Goal: Information Seeking & Learning: Learn about a topic

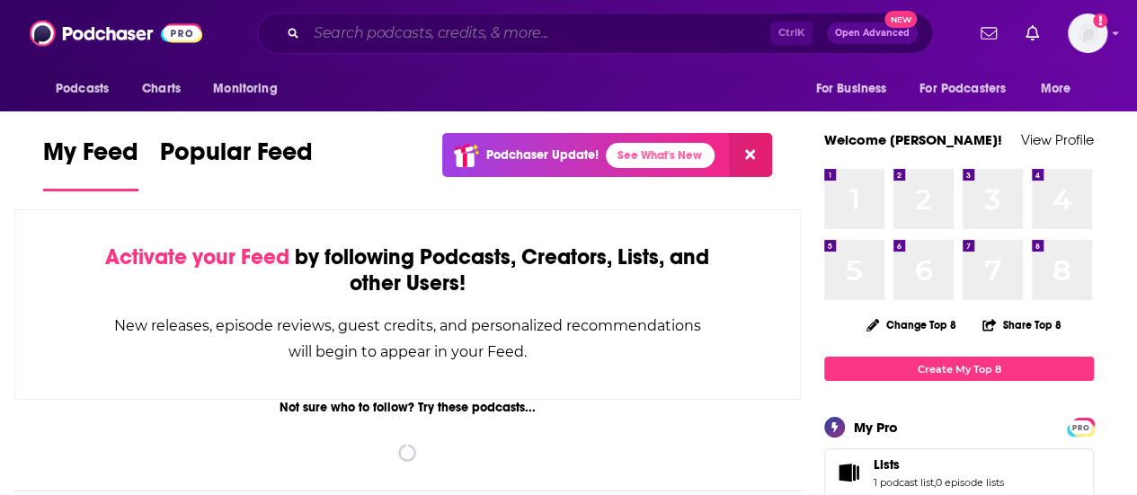
click at [372, 32] on input "Search podcasts, credits, & more..." at bounding box center [539, 33] width 464 height 29
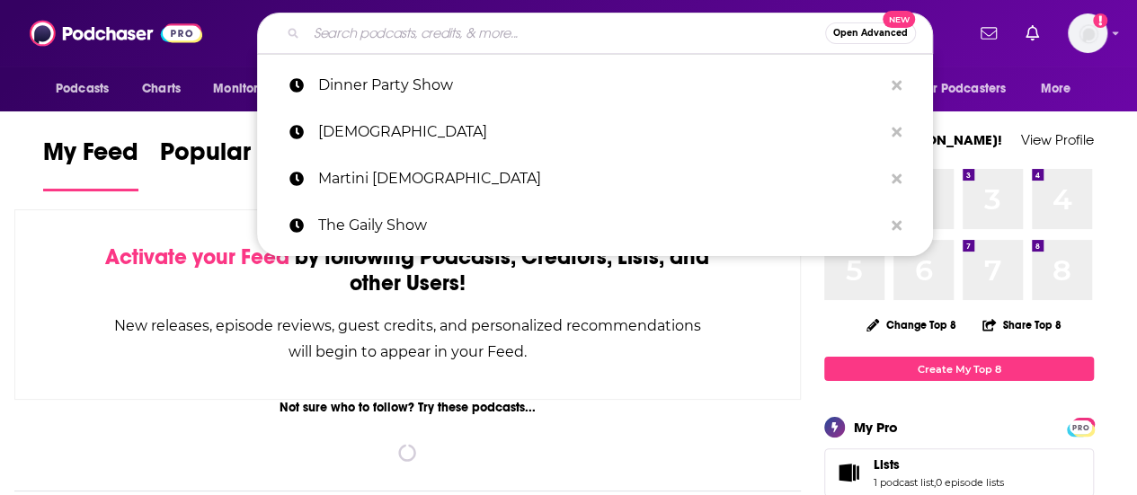
click at [372, 32] on input "Search podcasts, credits, & more..." at bounding box center [566, 33] width 519 height 29
paste input "The Deep End With [PERSON_NAME]"
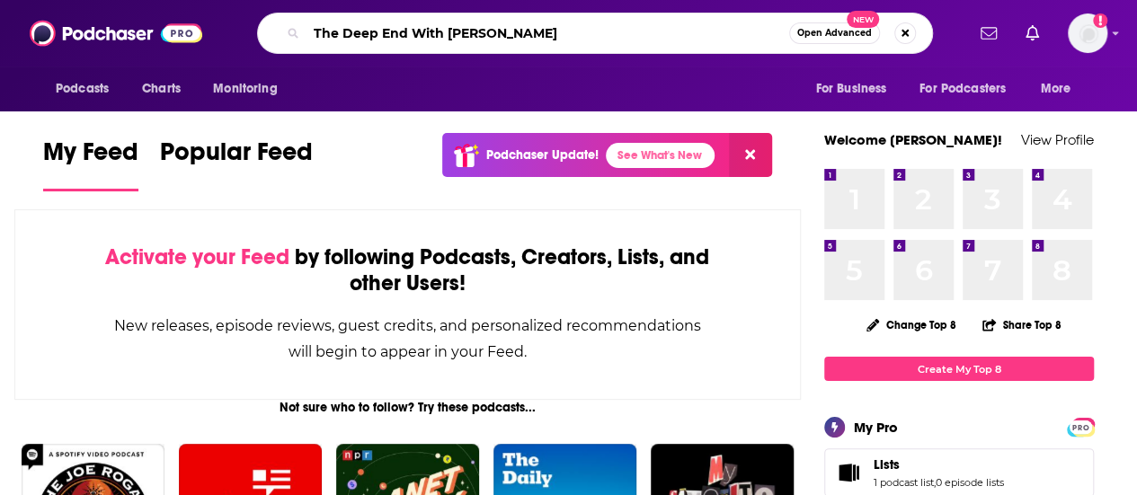
type input "The Deep End With [PERSON_NAME]"
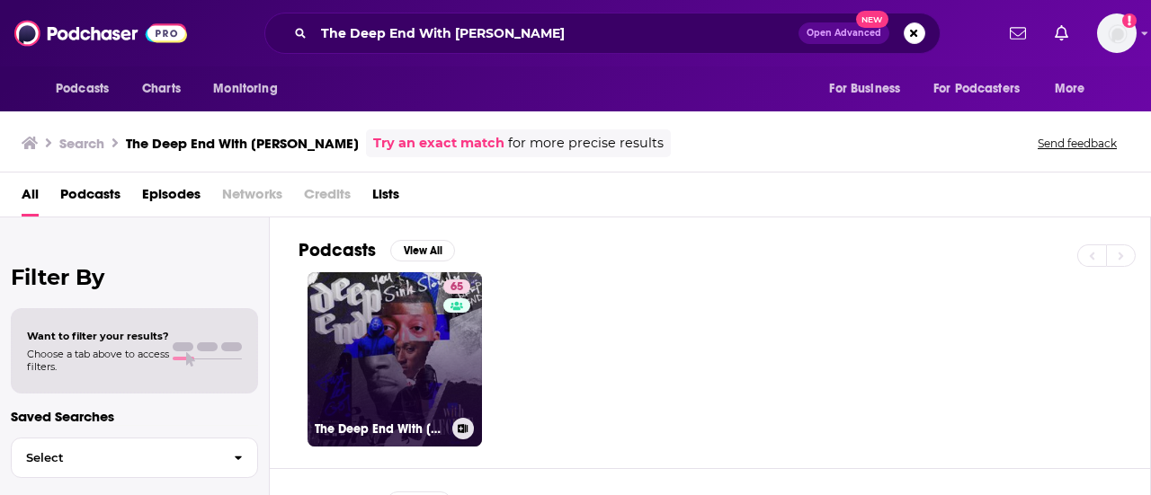
click at [389, 306] on link "65 The Deep End With Lecrae" at bounding box center [394, 359] width 174 height 174
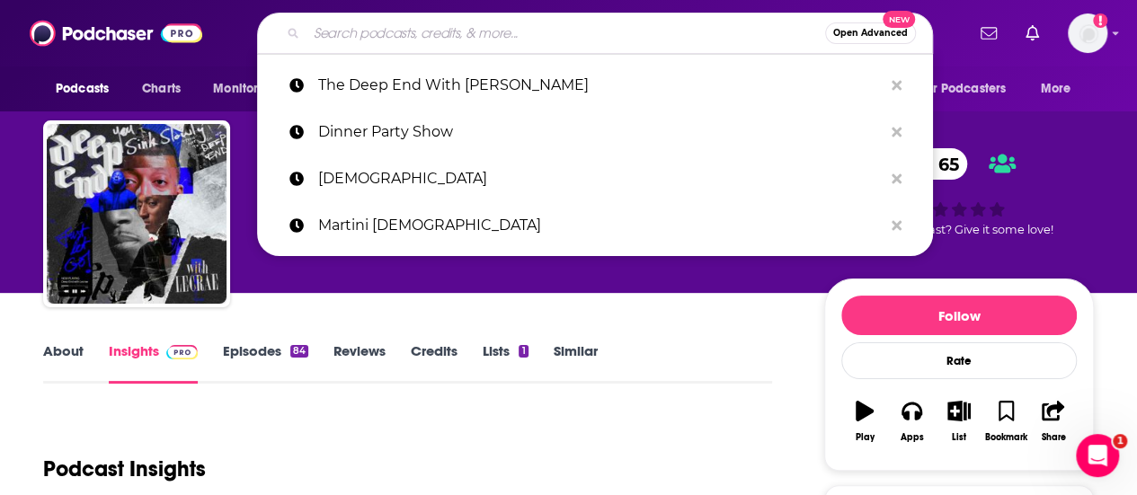
click at [450, 32] on input "Search podcasts, credits, & more..." at bounding box center [566, 33] width 519 height 29
paste input "Woman Evolve with [PERSON_NAME] [PERSON_NAME]"
type input "Woman Evolve with [PERSON_NAME] [PERSON_NAME]"
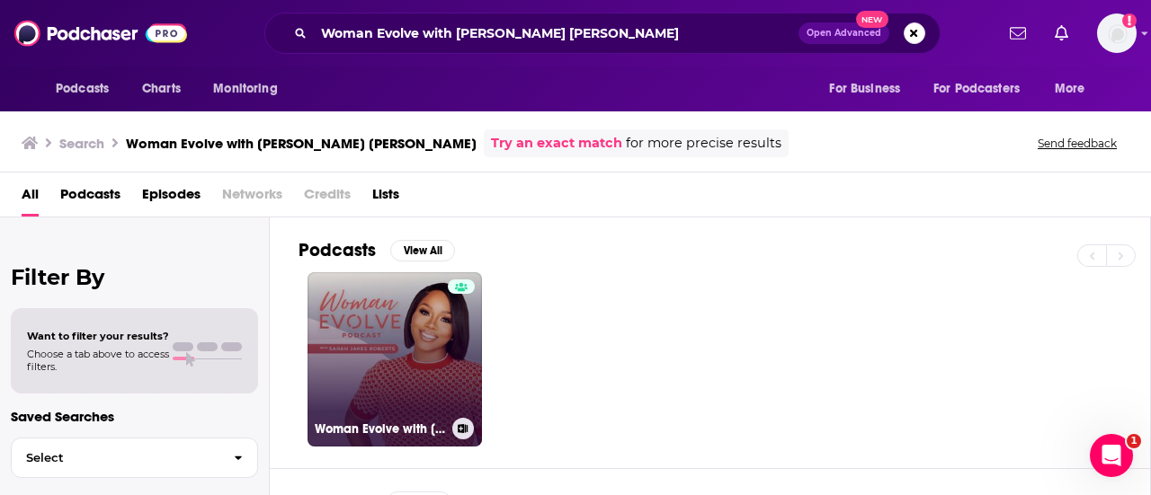
click at [378, 348] on link "Woman Evolve with [PERSON_NAME] [PERSON_NAME]" at bounding box center [394, 359] width 174 height 174
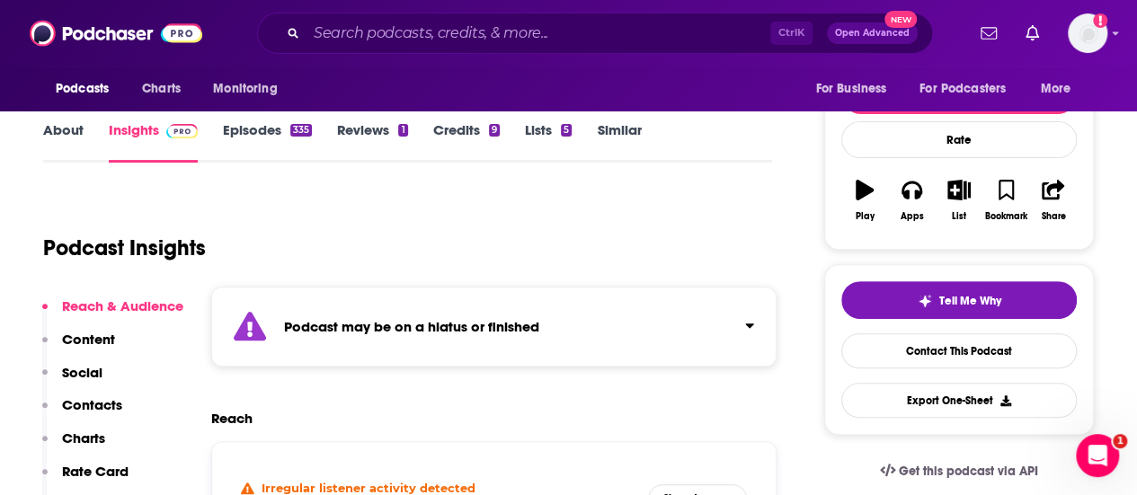
scroll to position [179, 0]
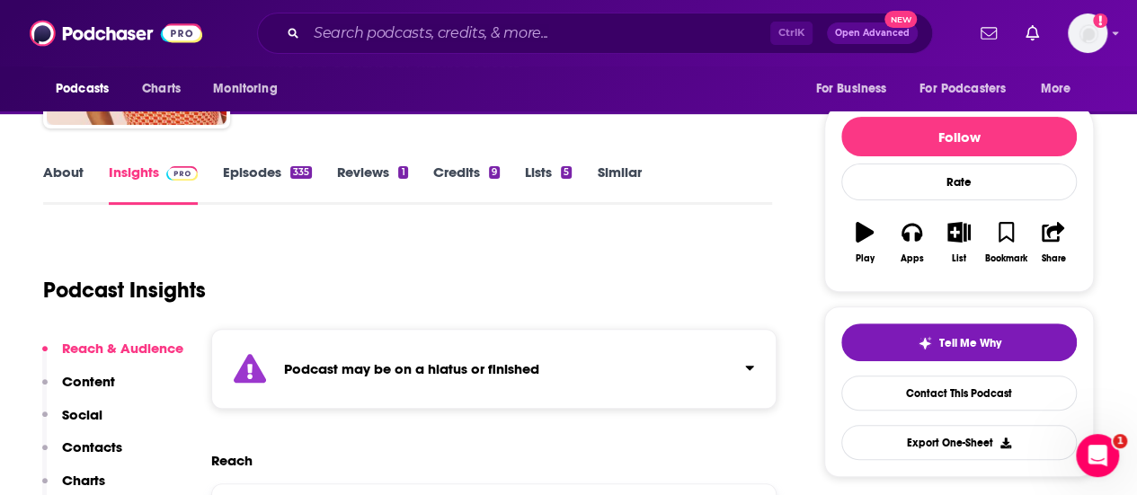
click at [250, 172] on link "Episodes 335" at bounding box center [267, 184] width 89 height 41
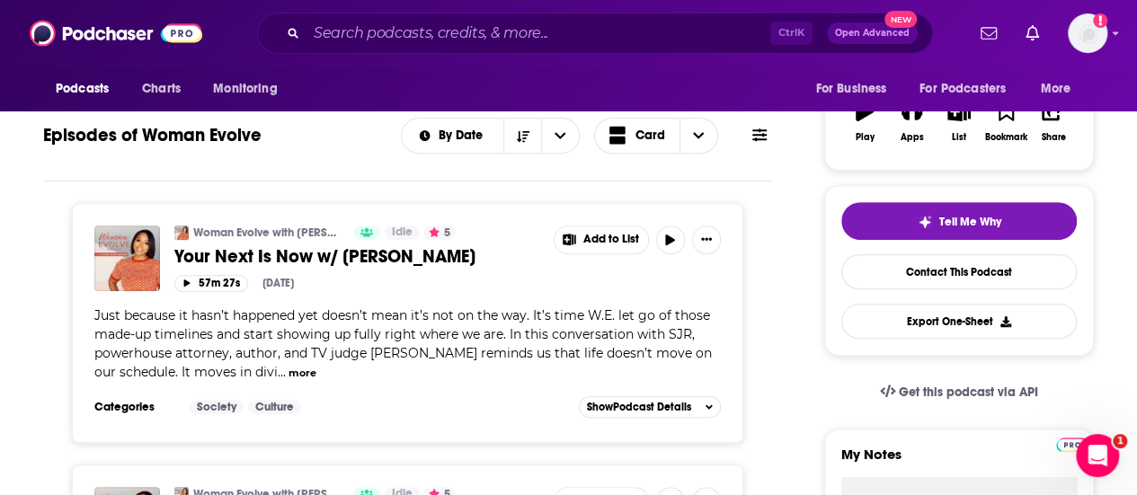
scroll to position [320, 0]
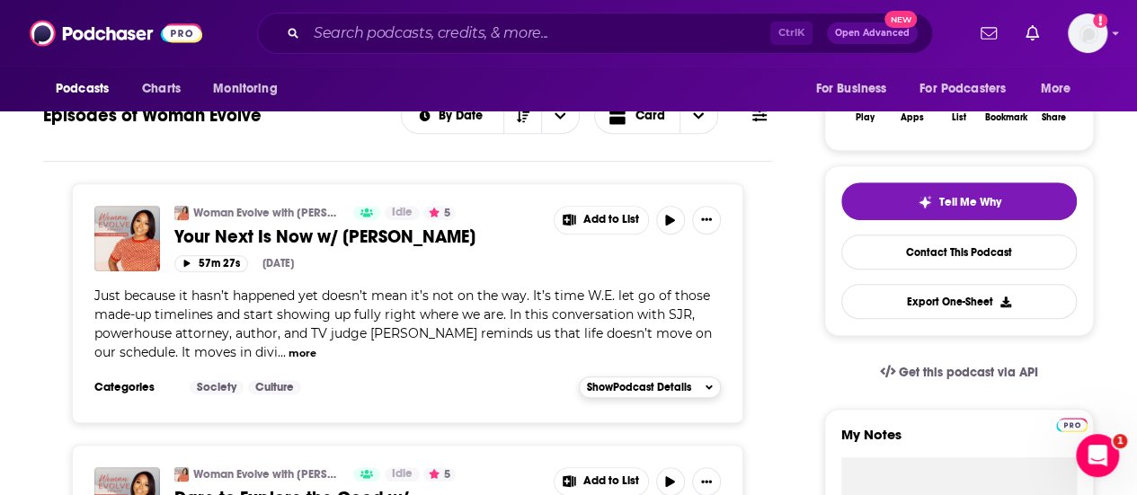
click at [710, 382] on icon "button" at bounding box center [709, 387] width 7 height 11
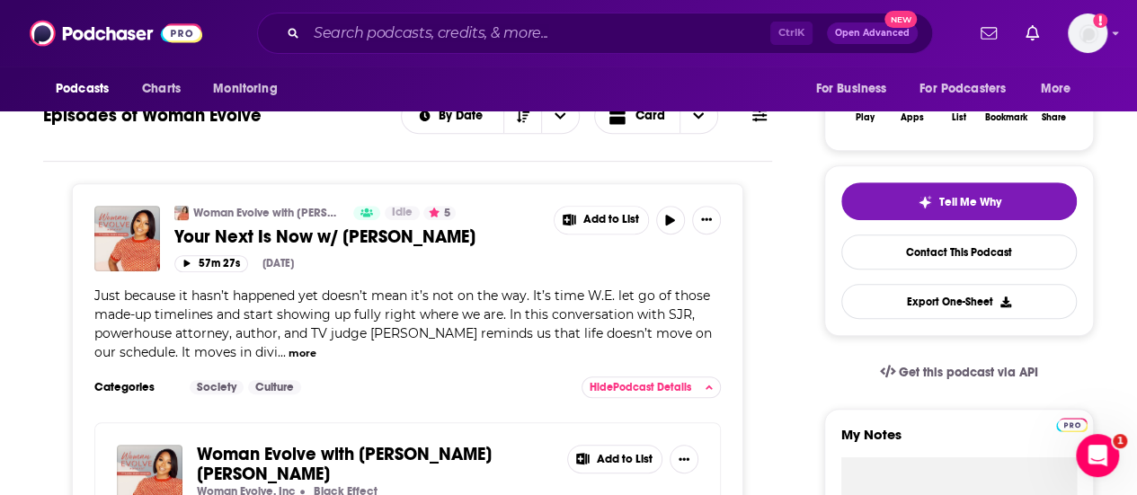
click at [289, 348] on button "more" at bounding box center [303, 353] width 28 height 15
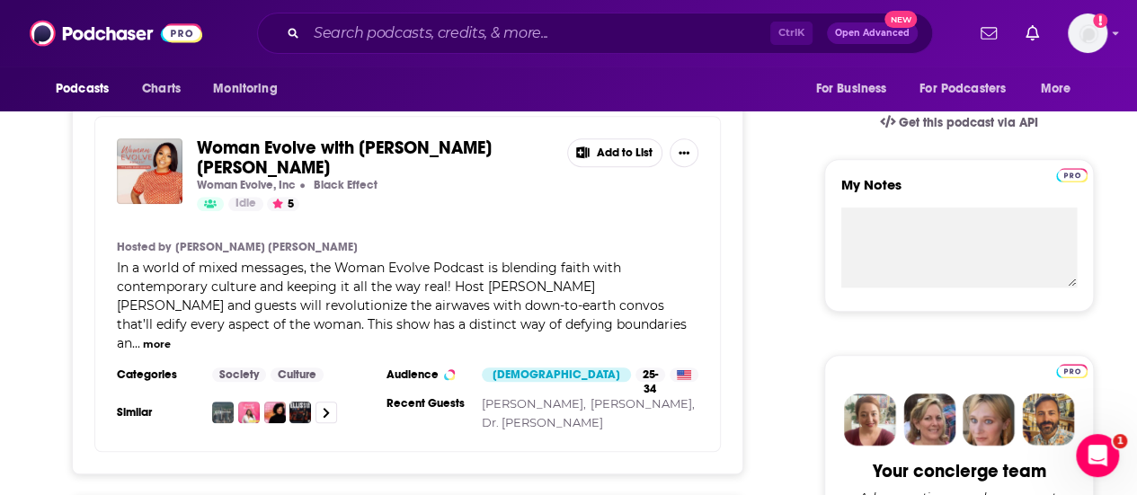
scroll to position [0, 0]
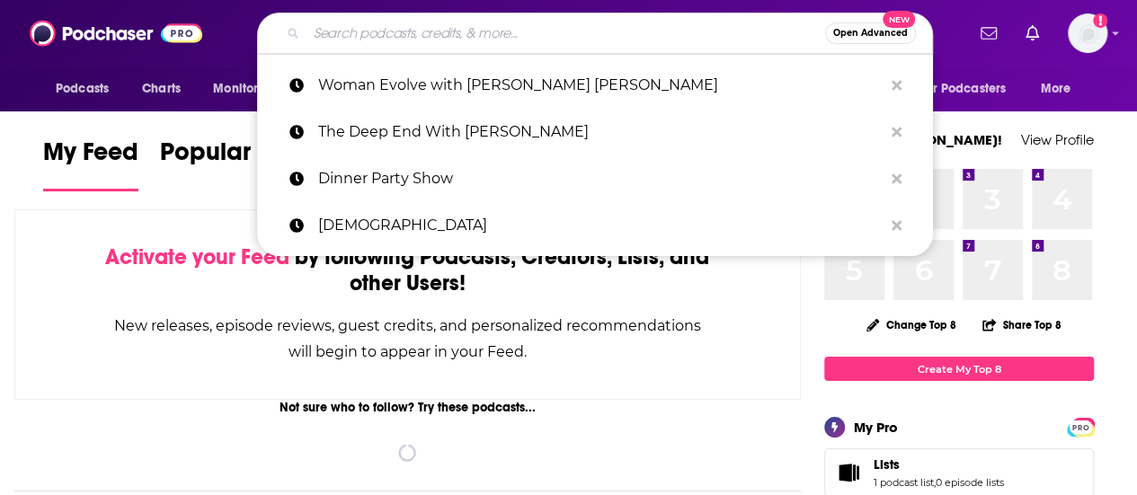
click at [397, 32] on input "Search podcasts, credits, & more..." at bounding box center [566, 33] width 519 height 29
paste input "Rethinking [DEMOGRAPHIC_DATA]:"
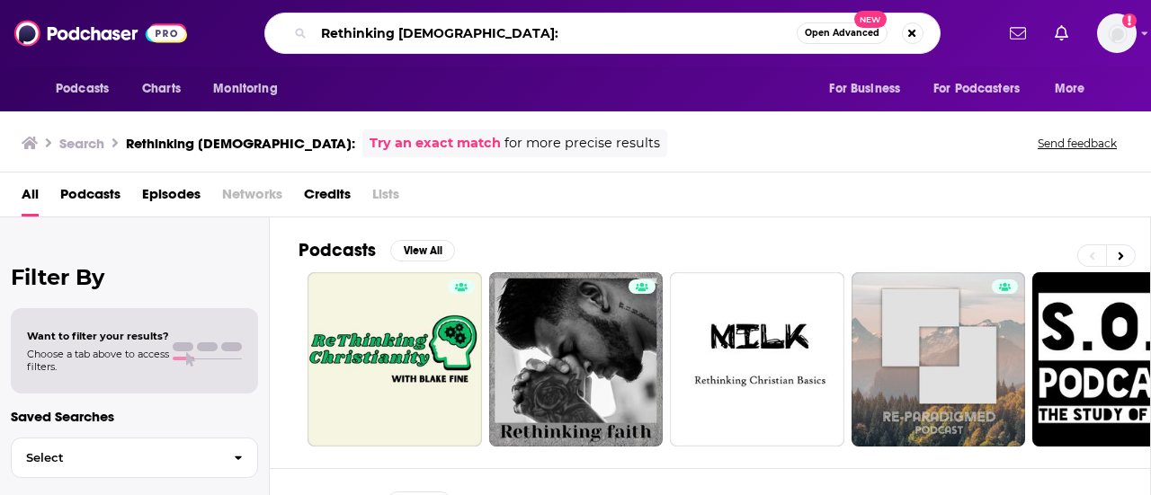
click at [485, 33] on input "Rethinking [DEMOGRAPHIC_DATA]:" at bounding box center [555, 33] width 483 height 29
type input "Rethinking [DEMOGRAPHIC_DATA]"
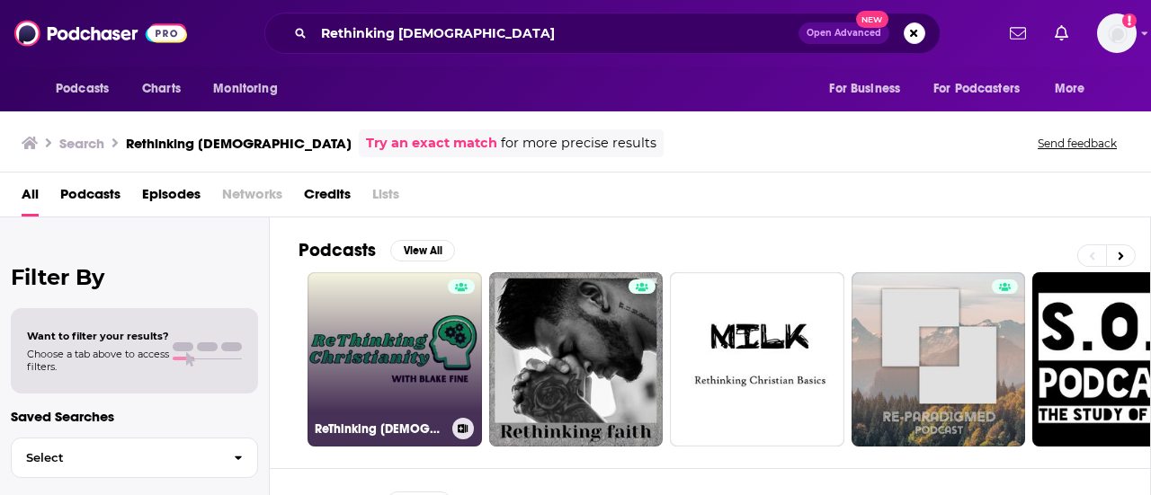
click at [406, 334] on link "ReThinking [DEMOGRAPHIC_DATA]" at bounding box center [394, 359] width 174 height 174
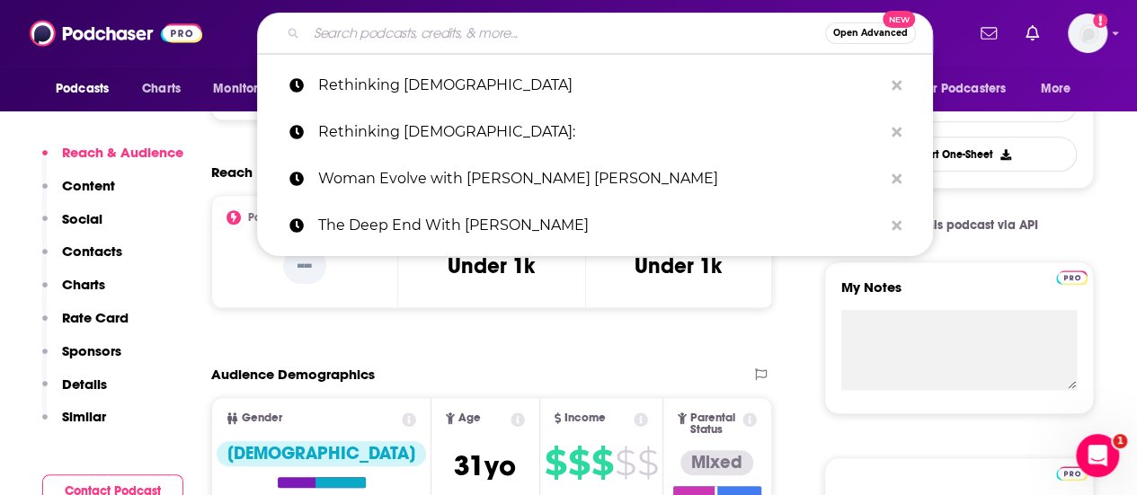
click at [430, 40] on input "Search podcasts, credits, & more..." at bounding box center [566, 33] width 519 height 29
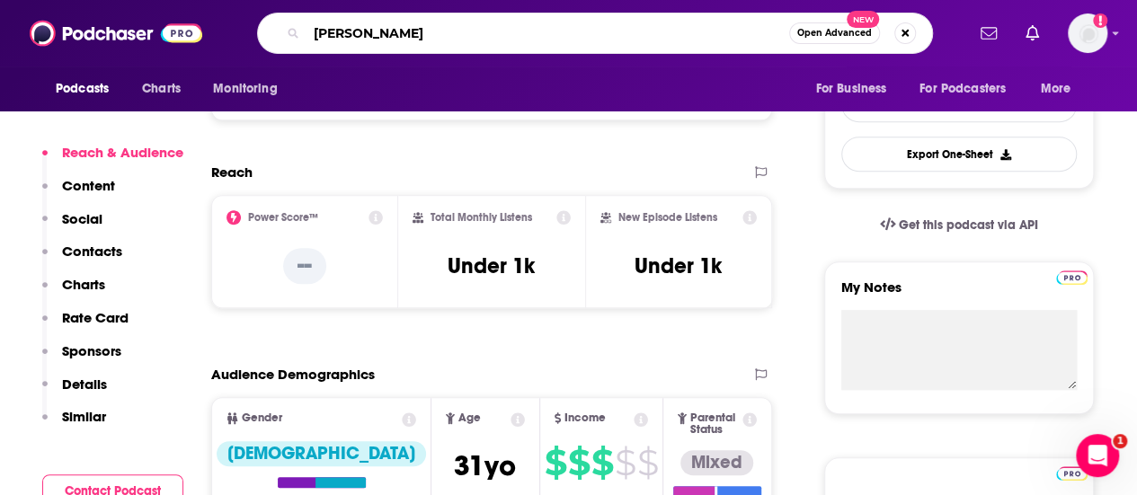
type input "amina Change"
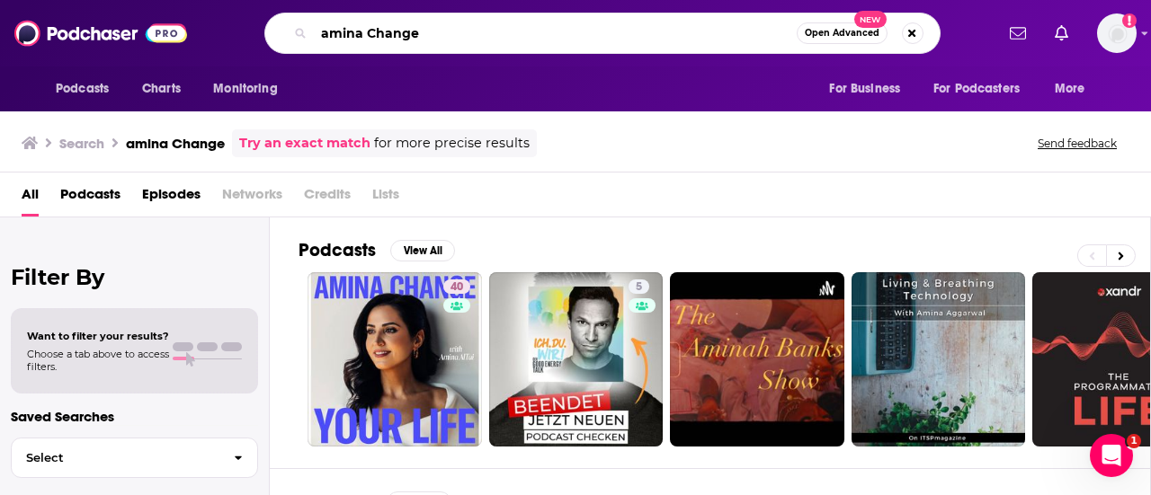
drag, startPoint x: 439, startPoint y: 33, endPoint x: 257, endPoint y: 40, distance: 181.7
click at [257, 40] on div "amina Change Open Advanced New" at bounding box center [601, 33] width 783 height 41
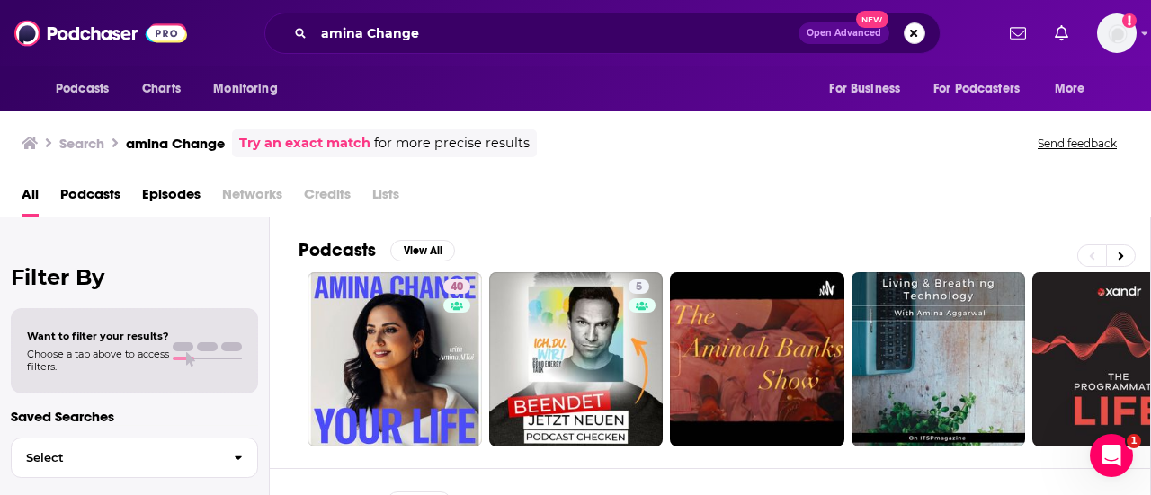
click at [915, 27] on button "Search podcasts, credits, & more..." at bounding box center [914, 33] width 22 height 22
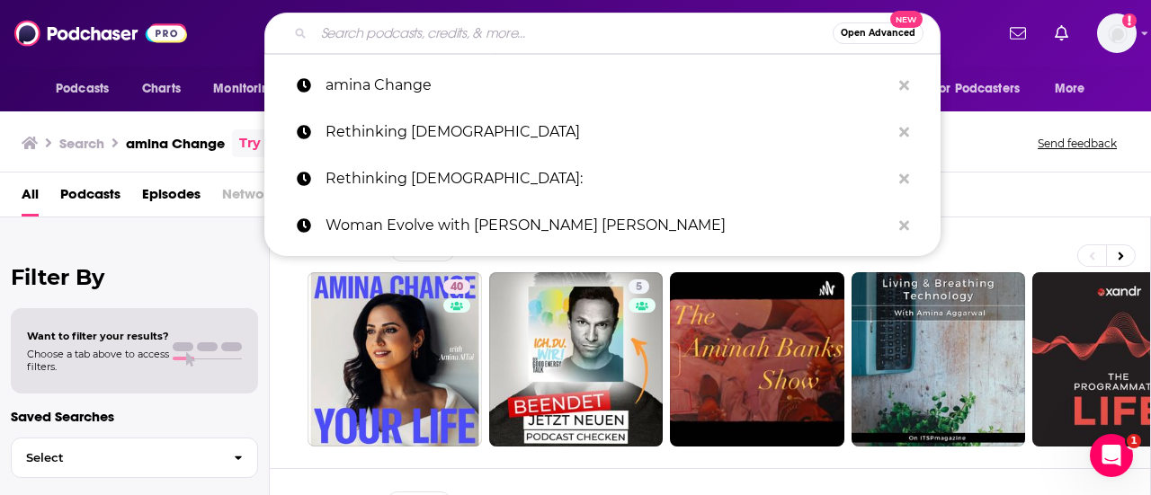
click at [593, 44] on input "Search podcasts, credits, & more..." at bounding box center [573, 33] width 519 height 29
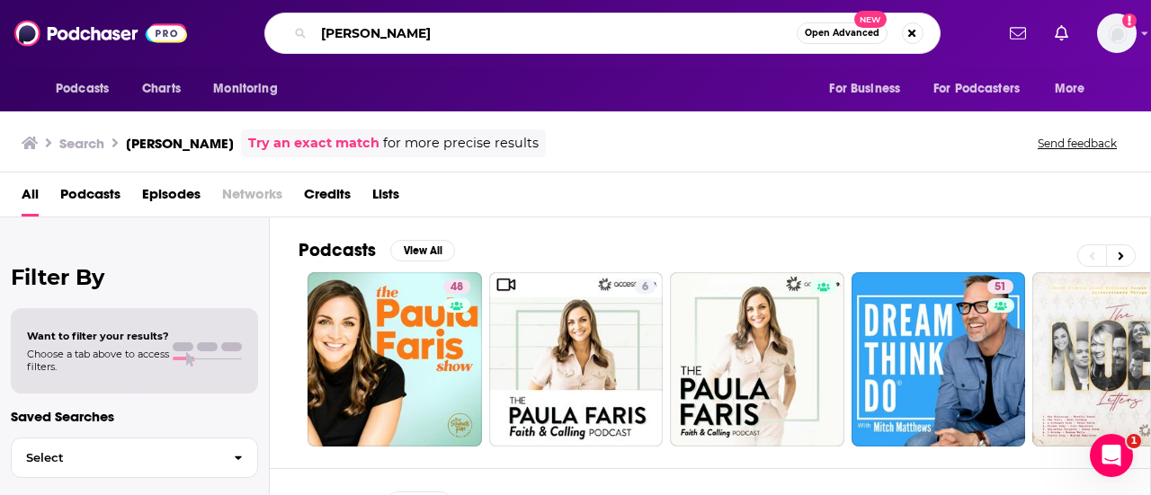
click at [491, 31] on input "[PERSON_NAME]" at bounding box center [555, 33] width 483 height 29
type input "P"
type input "[PERSON_NAME]"
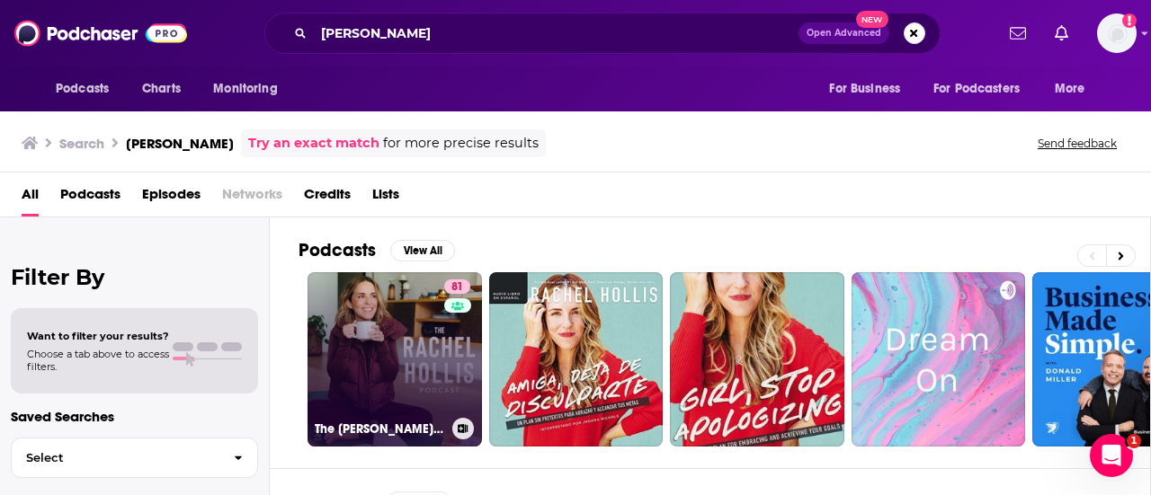
click at [395, 343] on link "81 The [PERSON_NAME] Podcast" at bounding box center [394, 359] width 174 height 174
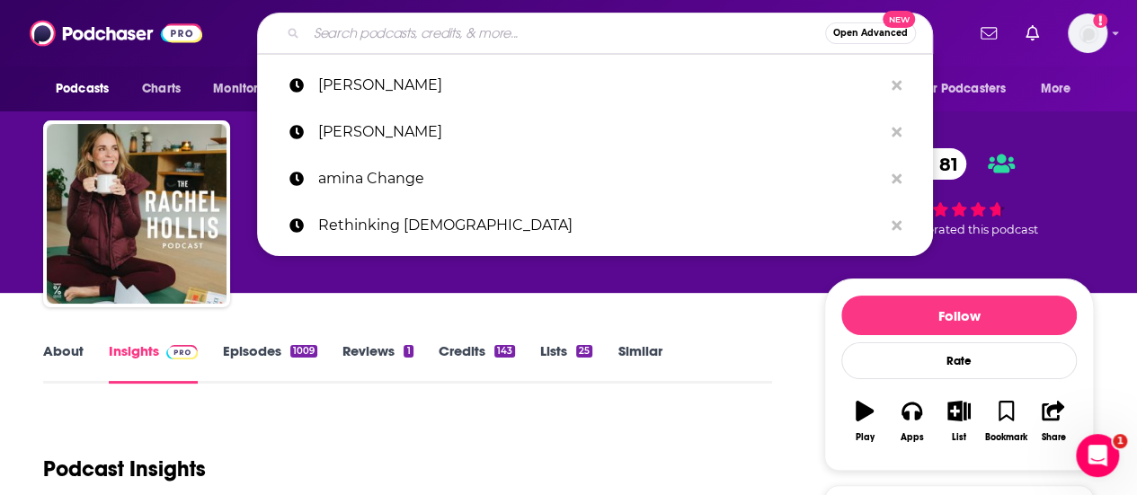
click at [402, 39] on input "Search podcasts, credits, & more..." at bounding box center [566, 33] width 519 height 29
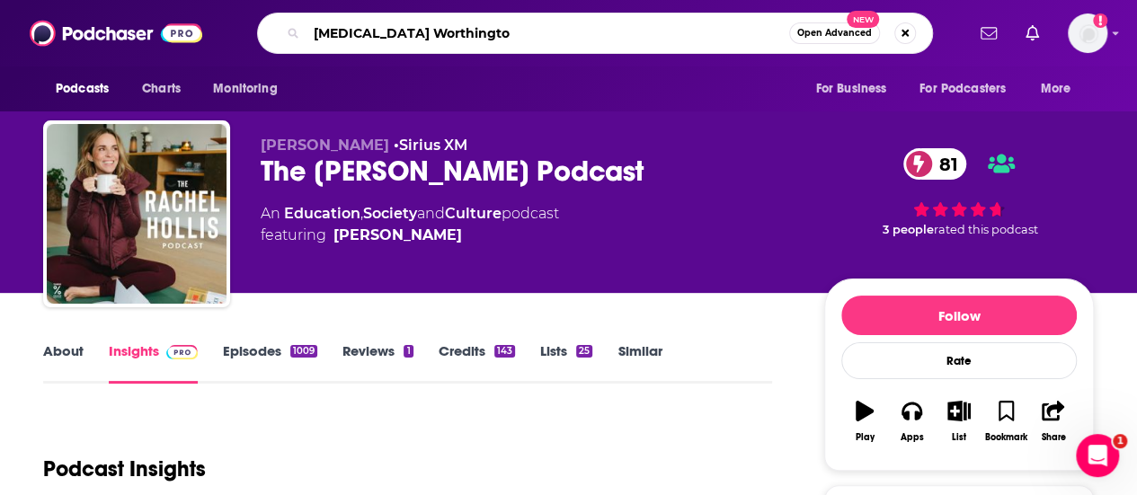
type input "[MEDICAL_DATA][PERSON_NAME]"
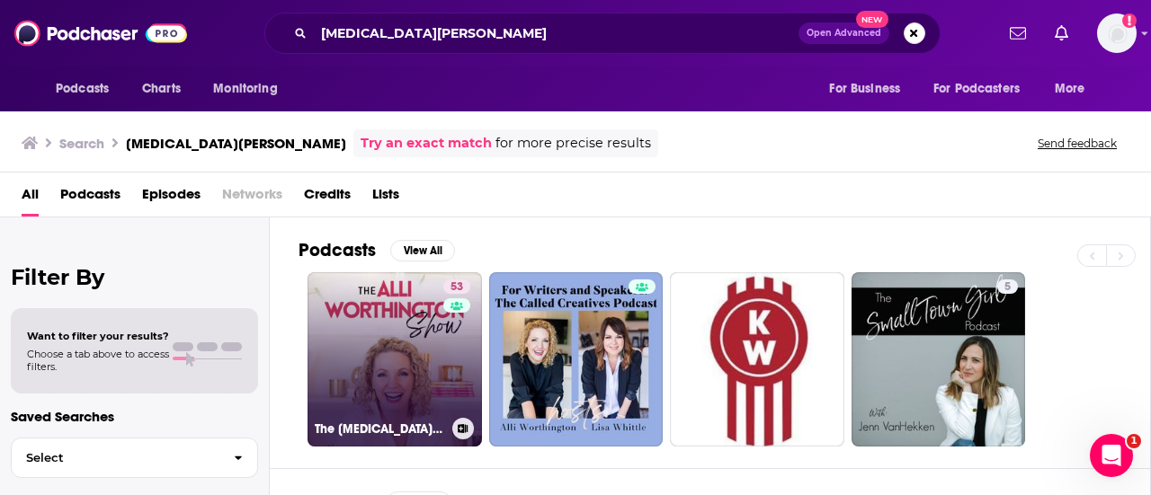
click at [396, 356] on link "53 The [MEDICAL_DATA][PERSON_NAME] Show" at bounding box center [394, 359] width 174 height 174
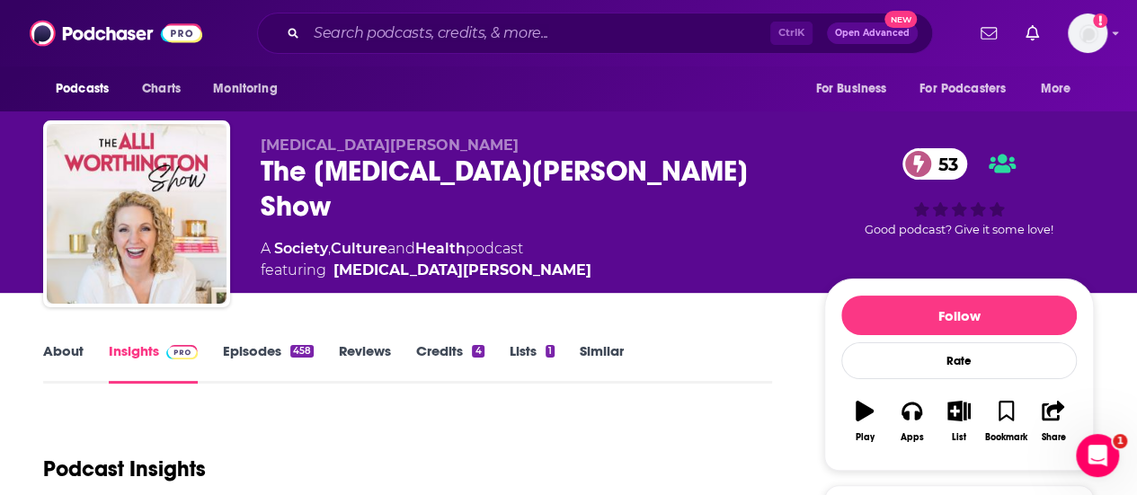
scroll to position [433, 0]
